Goal: Register for event/course

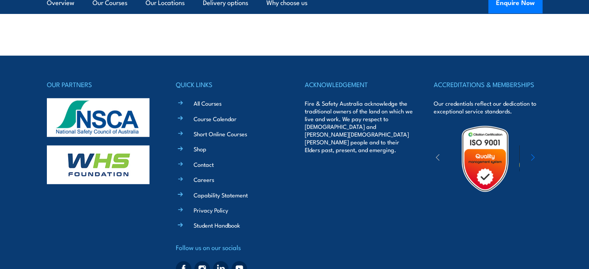
scroll to position [1780, 0]
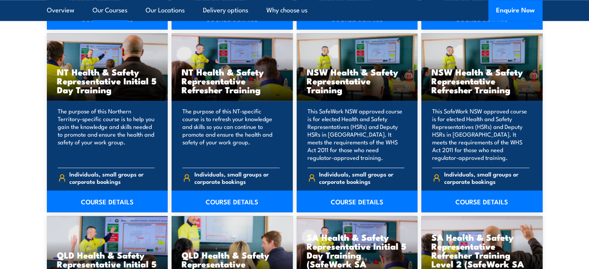
scroll to position [813, 0]
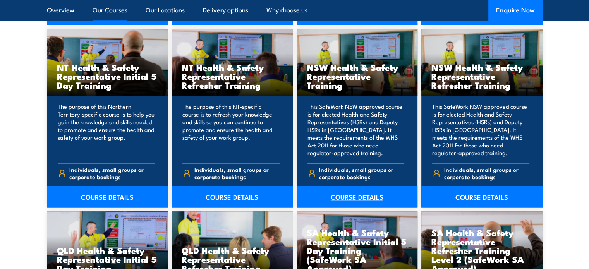
click at [362, 196] on link "COURSE DETAILS" at bounding box center [356, 197] width 121 height 22
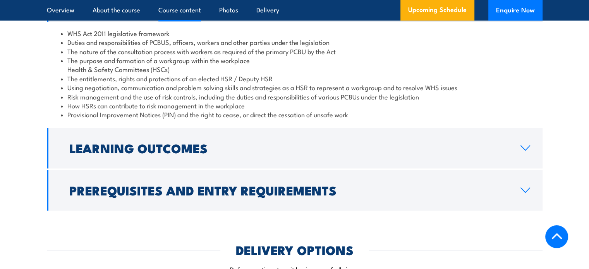
scroll to position [890, 0]
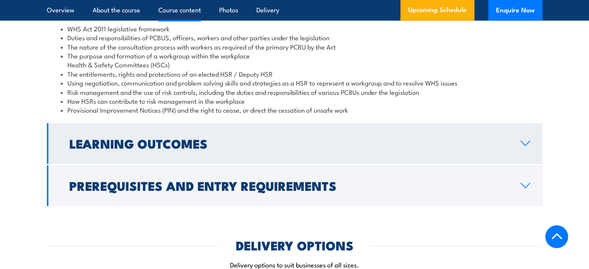
click at [524, 146] on icon at bounding box center [524, 143] width 9 height 5
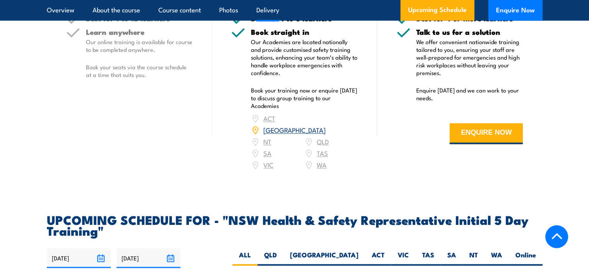
scroll to position [1238, 0]
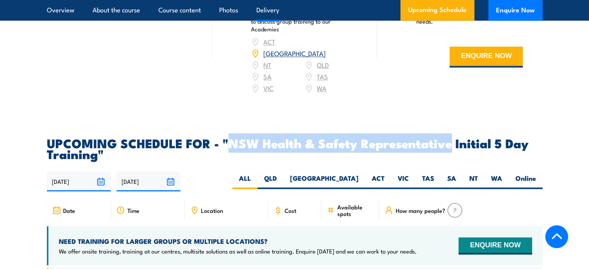
drag, startPoint x: 449, startPoint y: 144, endPoint x: 232, endPoint y: 144, distance: 217.1
click at [232, 144] on h2 "UPCOMING SCHEDULE FOR - "NSW Health & Safety Representative Initial 5 Day Train…" at bounding box center [294, 148] width 495 height 22
copy h2 "NSW Health & Safety Representative"
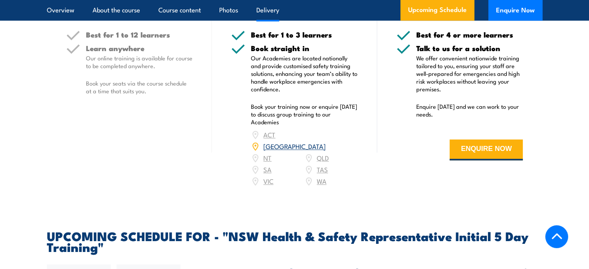
scroll to position [1006, 0]
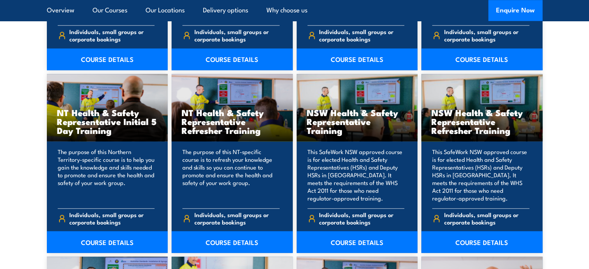
scroll to position [813, 0]
